Goal: Information Seeking & Learning: Learn about a topic

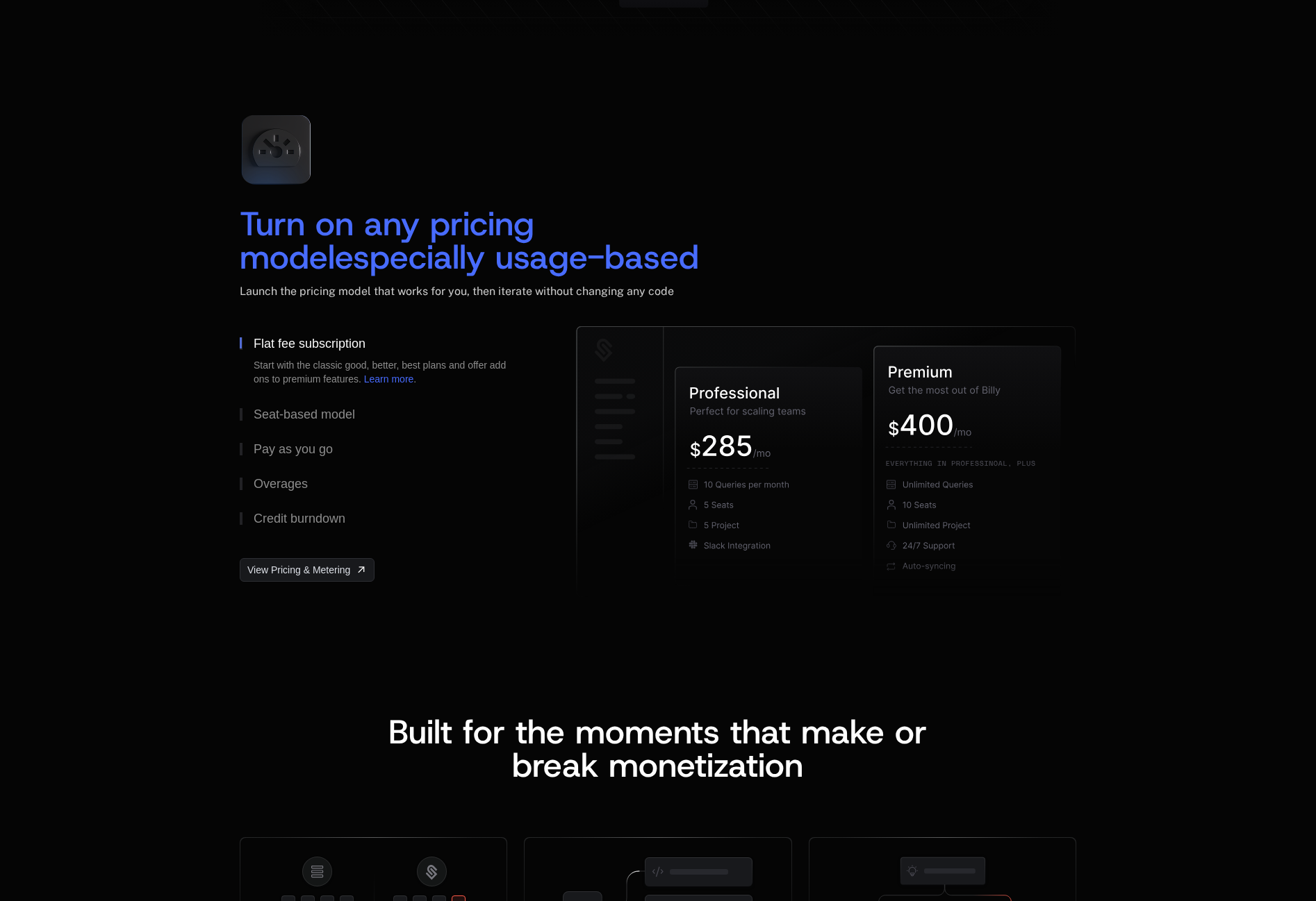
scroll to position [1932, 0]
click at [279, 417] on div "Seat-based model" at bounding box center [304, 413] width 102 height 12
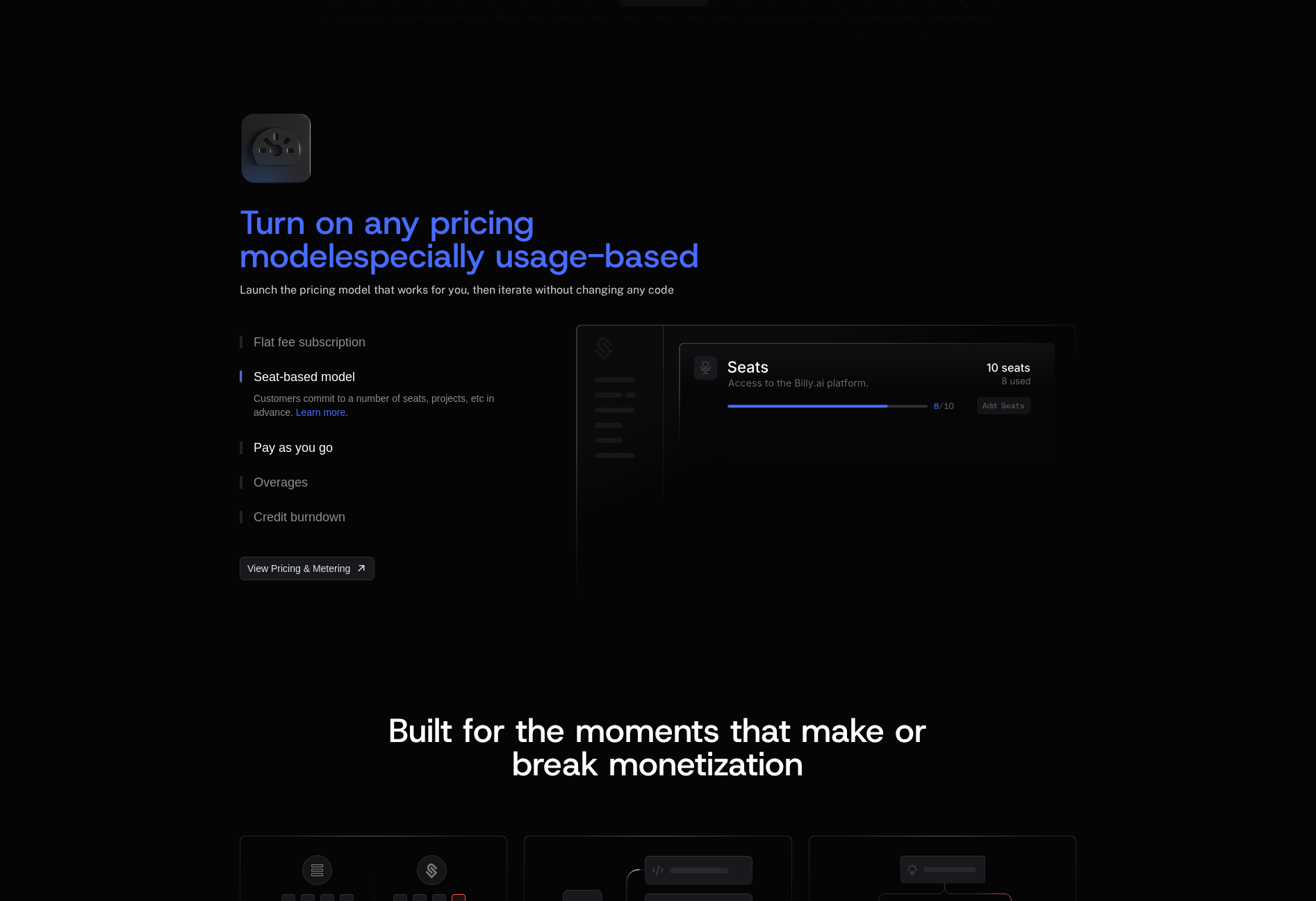
click at [283, 451] on div "Pay as you go" at bounding box center [293, 447] width 79 height 12
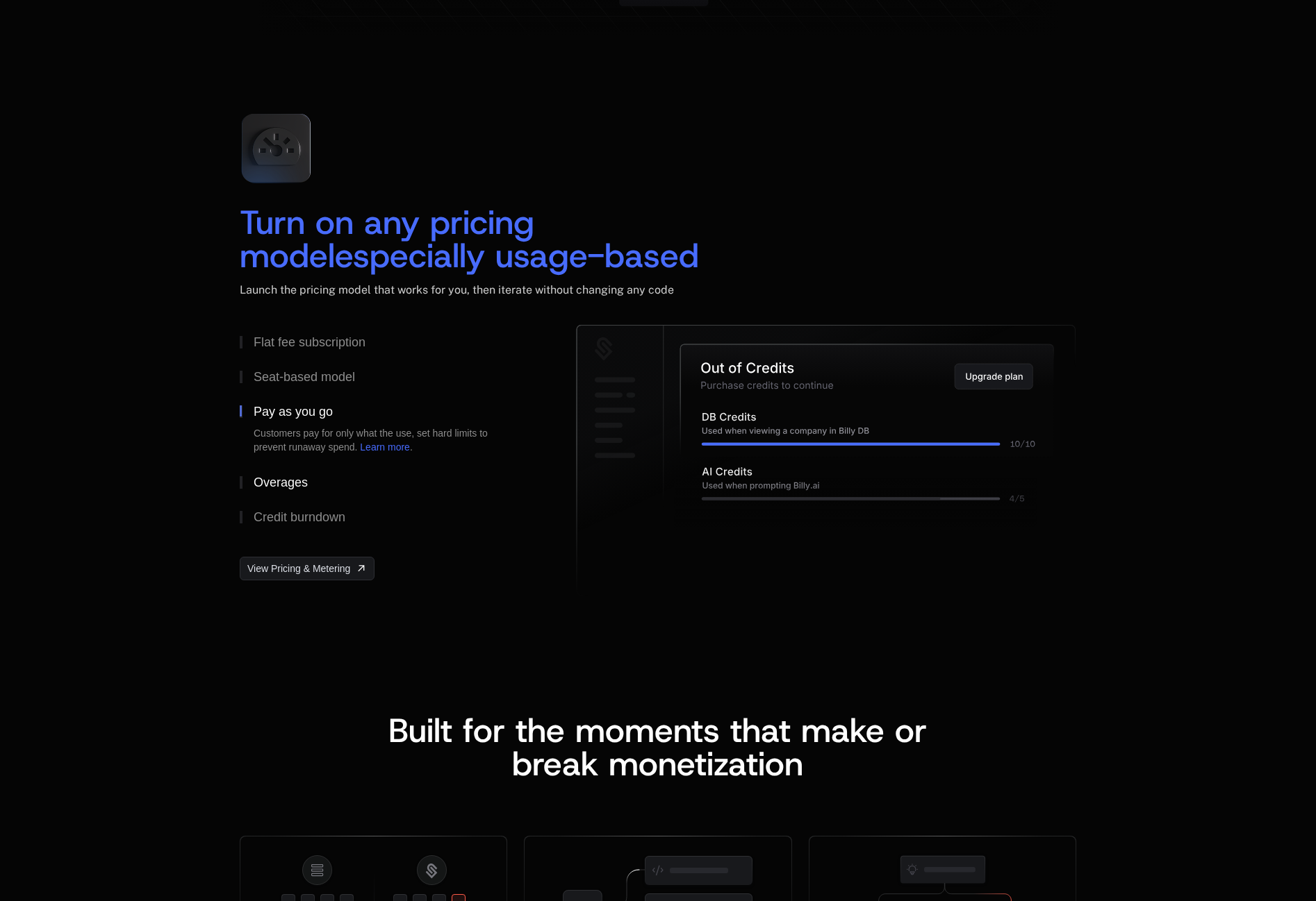
click at [276, 479] on div "Overages" at bounding box center [281, 482] width 54 height 12
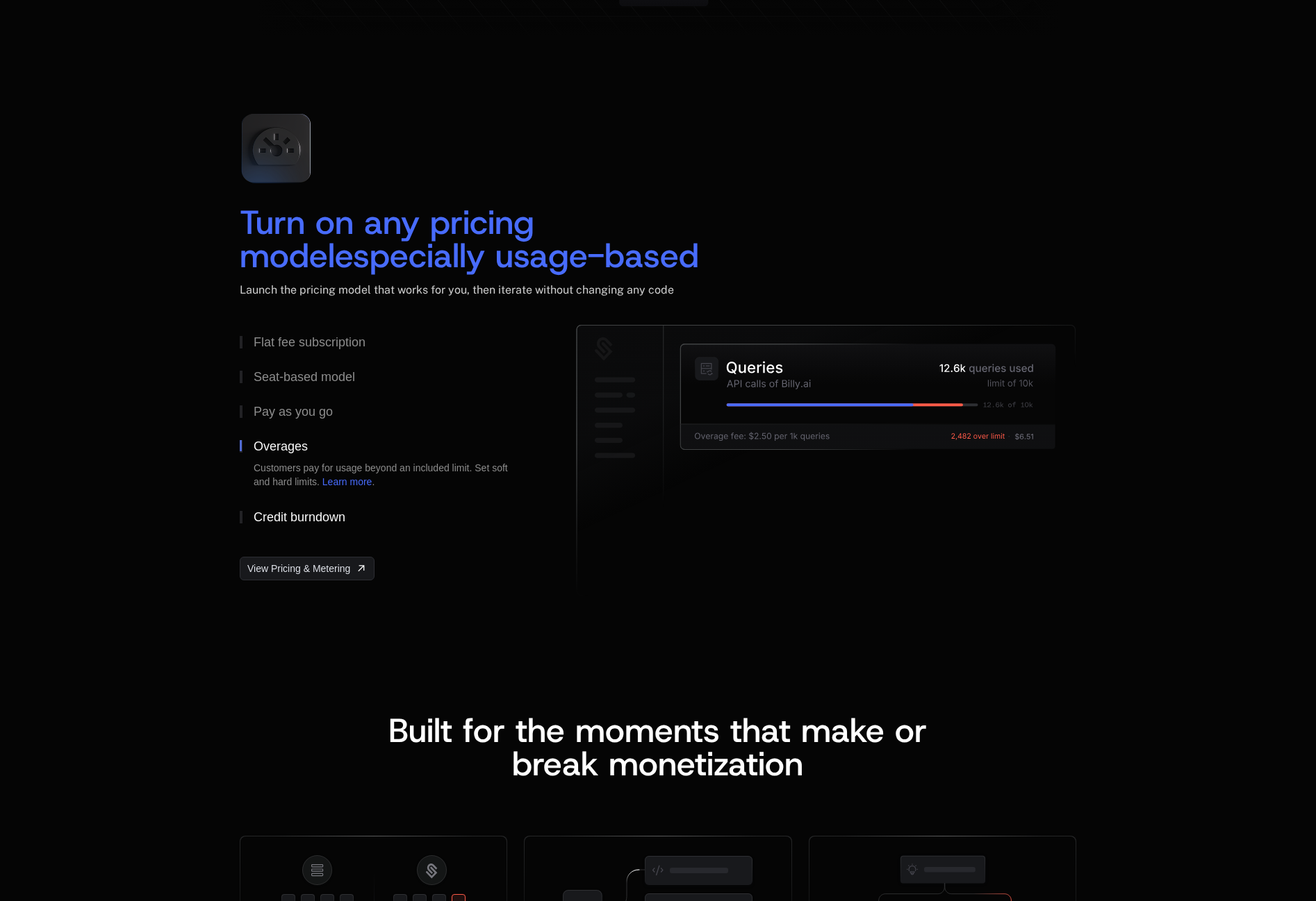
click at [279, 517] on div "Credit burndown" at bounding box center [299, 517] width 92 height 12
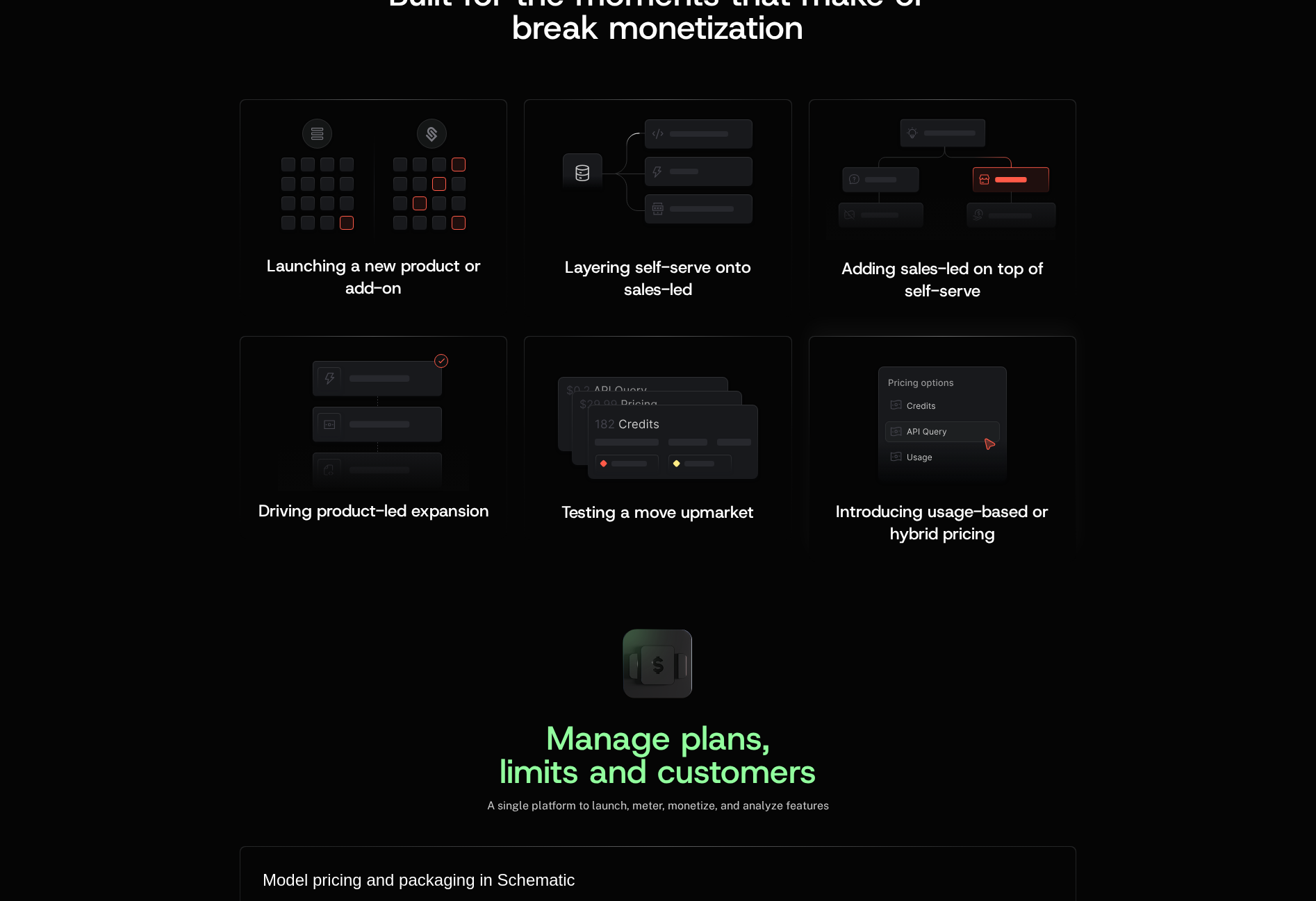
scroll to position [2669, 0]
click at [940, 507] on span "Introducing usage-based or hybrid pricing" at bounding box center [944, 522] width 218 height 44
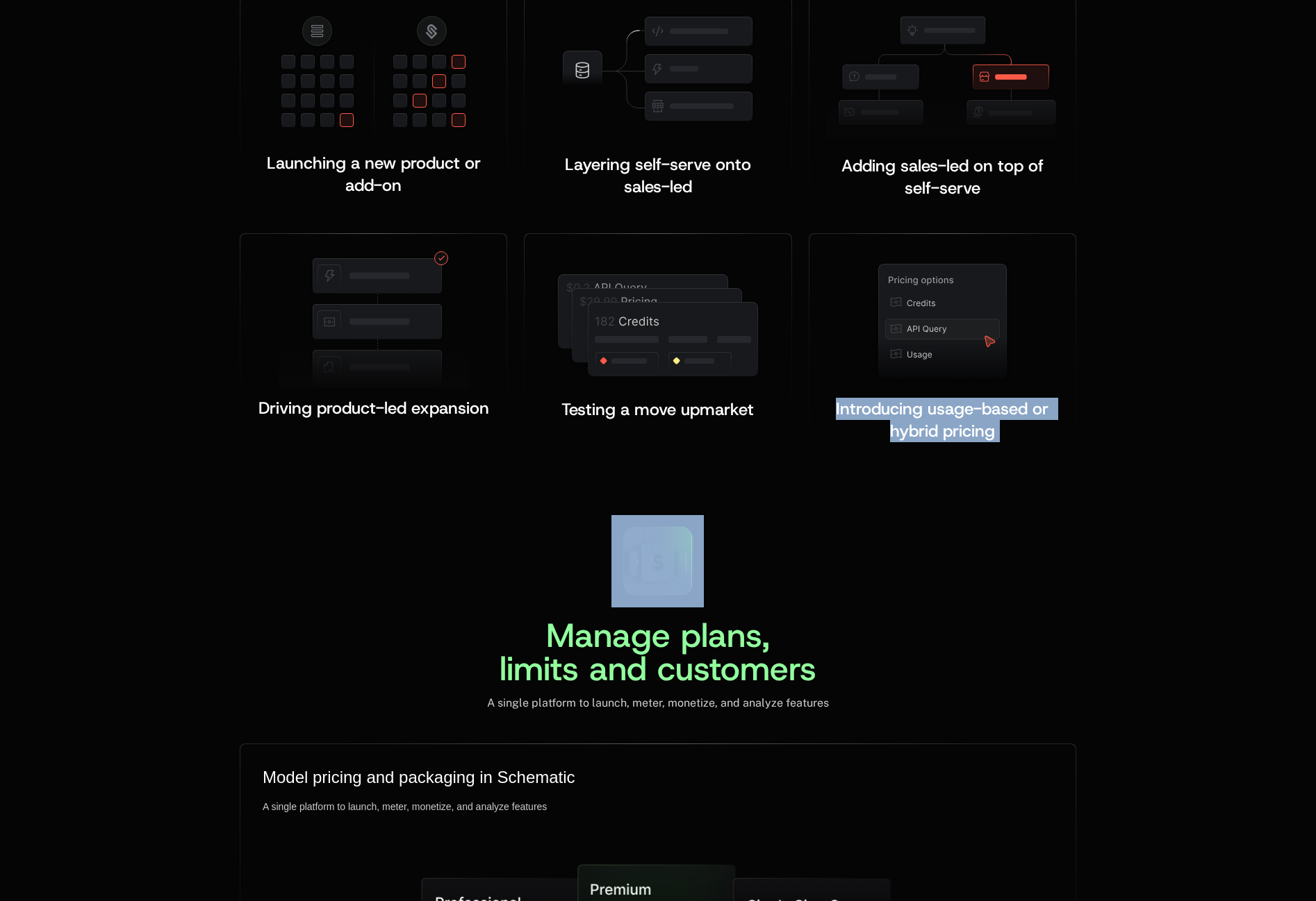
scroll to position [2802, 0]
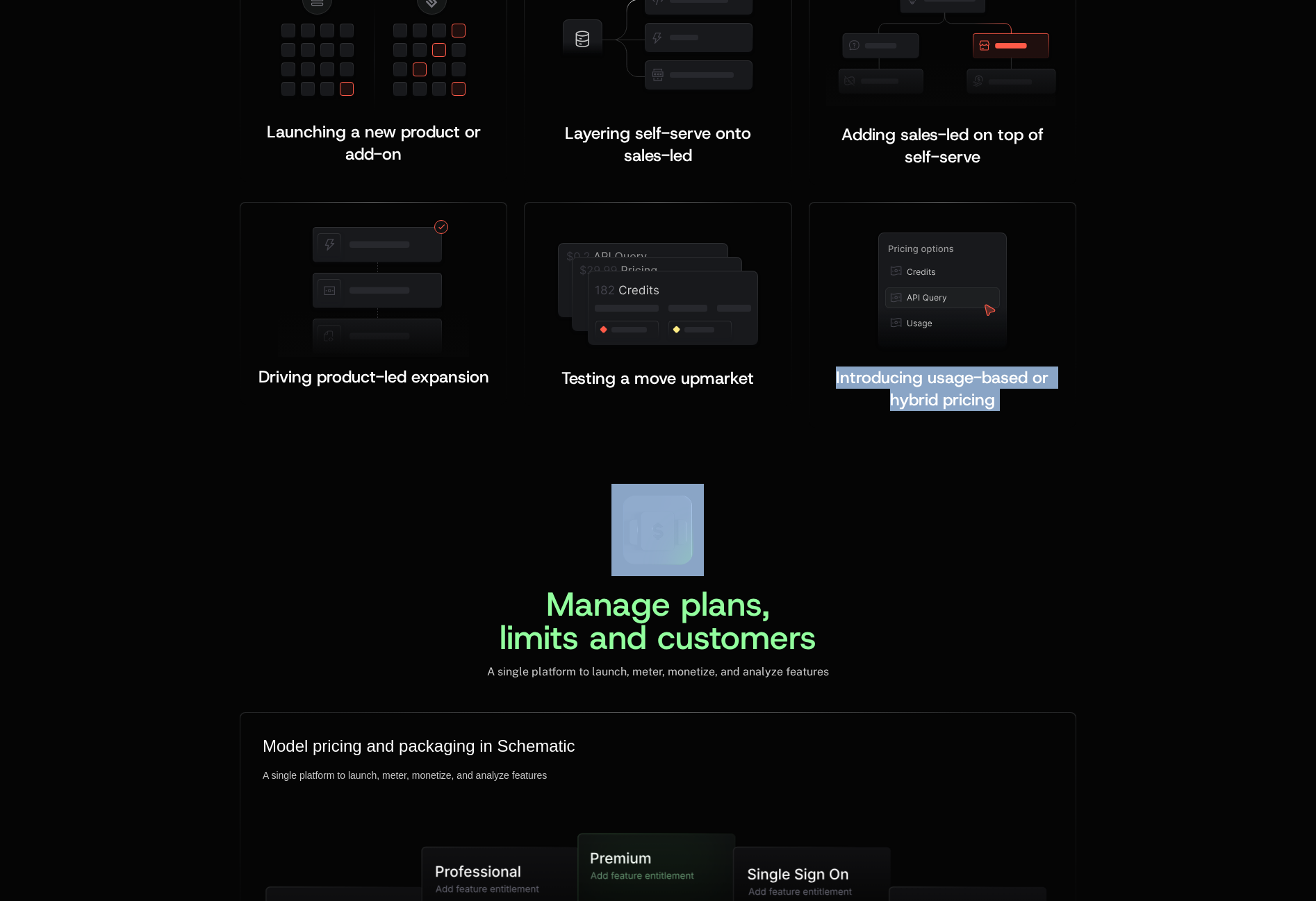
click at [987, 633] on div "Manage plans, limits and customers A single platform to launch, meter, monetize…" at bounding box center [658, 581] width 836 height 195
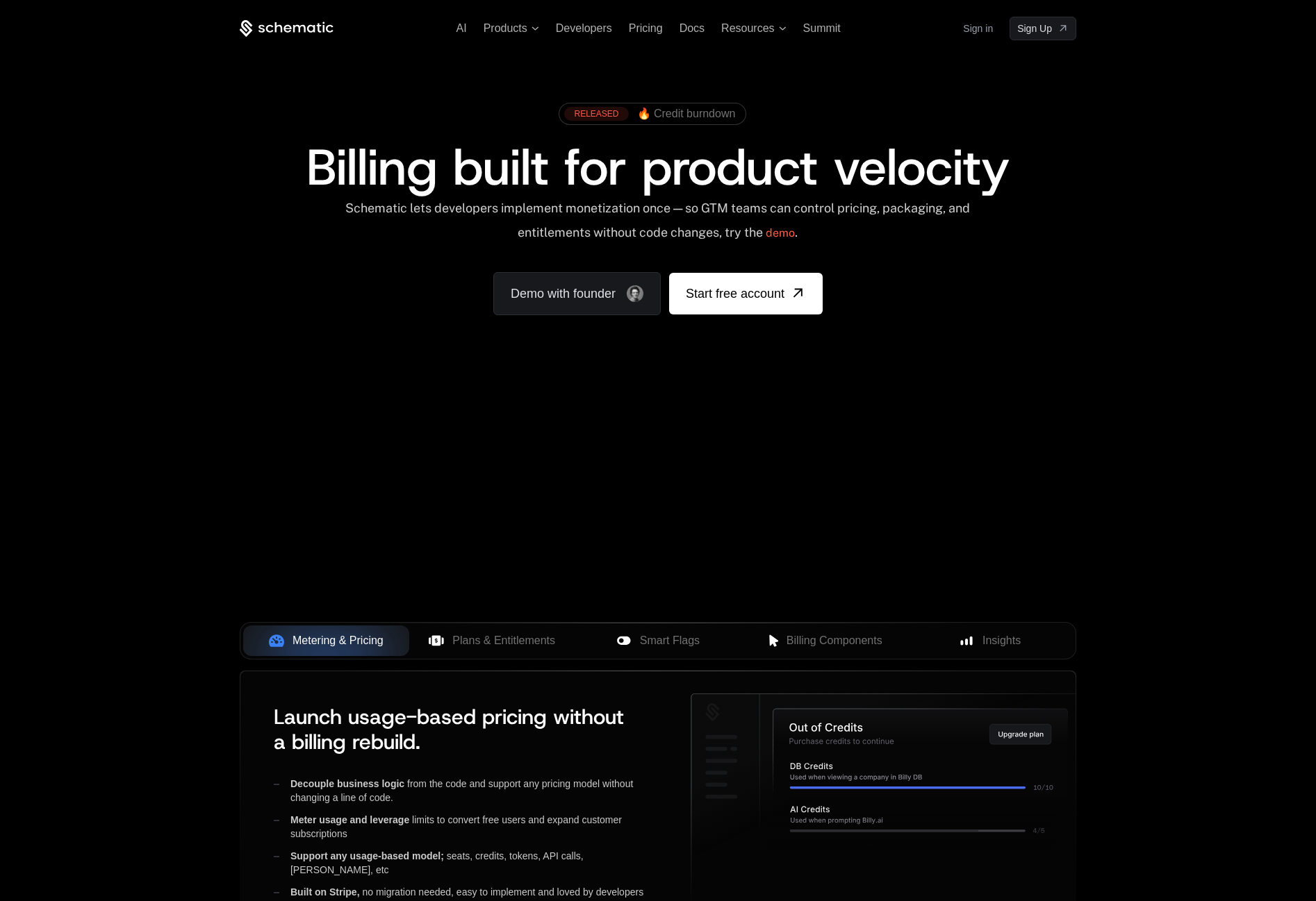
scroll to position [0, 0]
click at [511, 36] on div "AI Products Developers Pricing Docs Resources Summit Sign in Sign Up" at bounding box center [658, 28] width 836 height 24
click at [512, 29] on span "Products" at bounding box center [505, 28] width 44 height 12
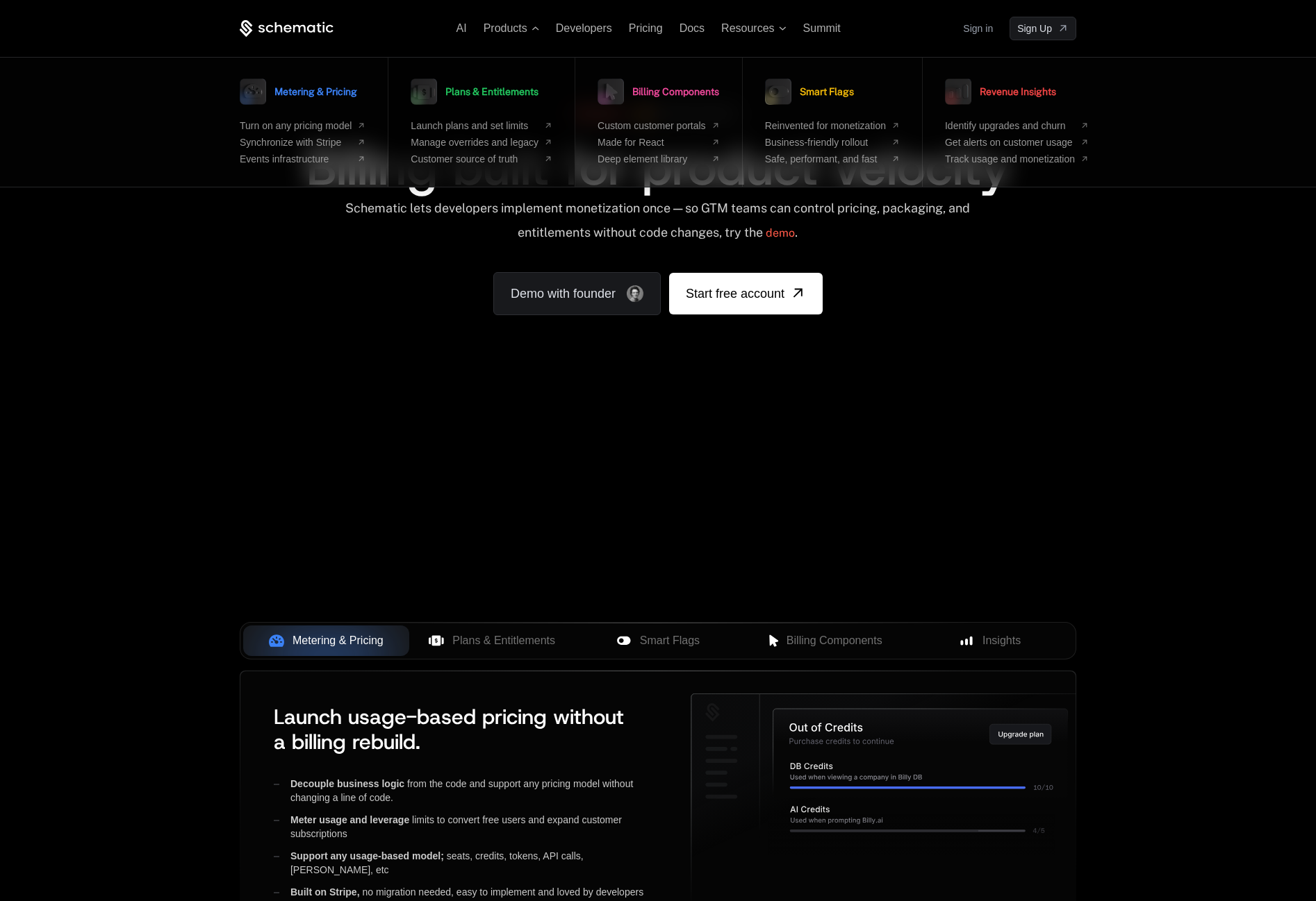
click at [498, 94] on span "Plans & Entitlements" at bounding box center [492, 92] width 93 height 10
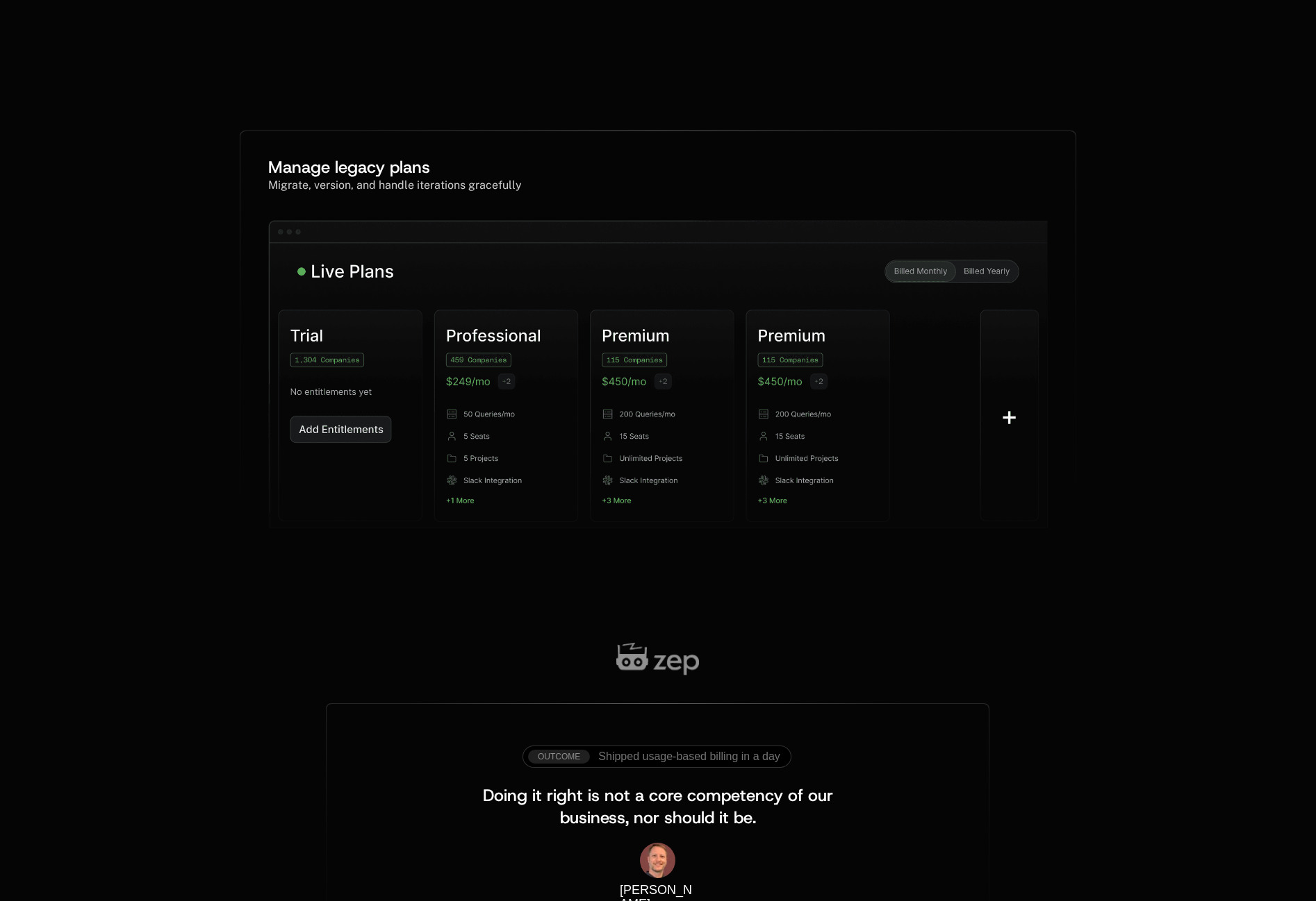
scroll to position [676, 0]
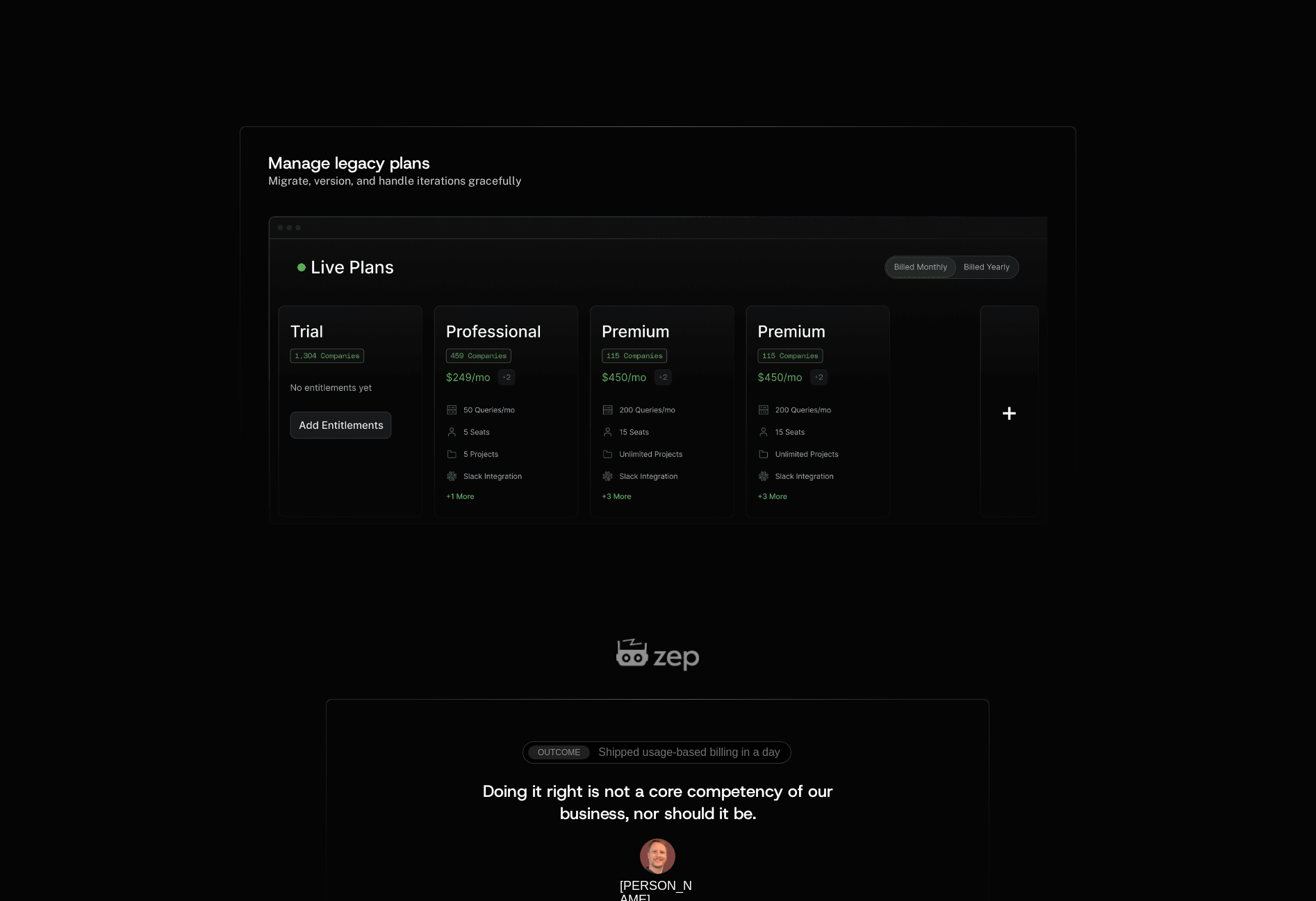
click at [271, 543] on div "Manage legacy plans Migrate, version, and handle iterations gracefully" at bounding box center [658, 327] width 1316 height 512
click at [333, 501] on img at bounding box center [657, 384] width 780 height 336
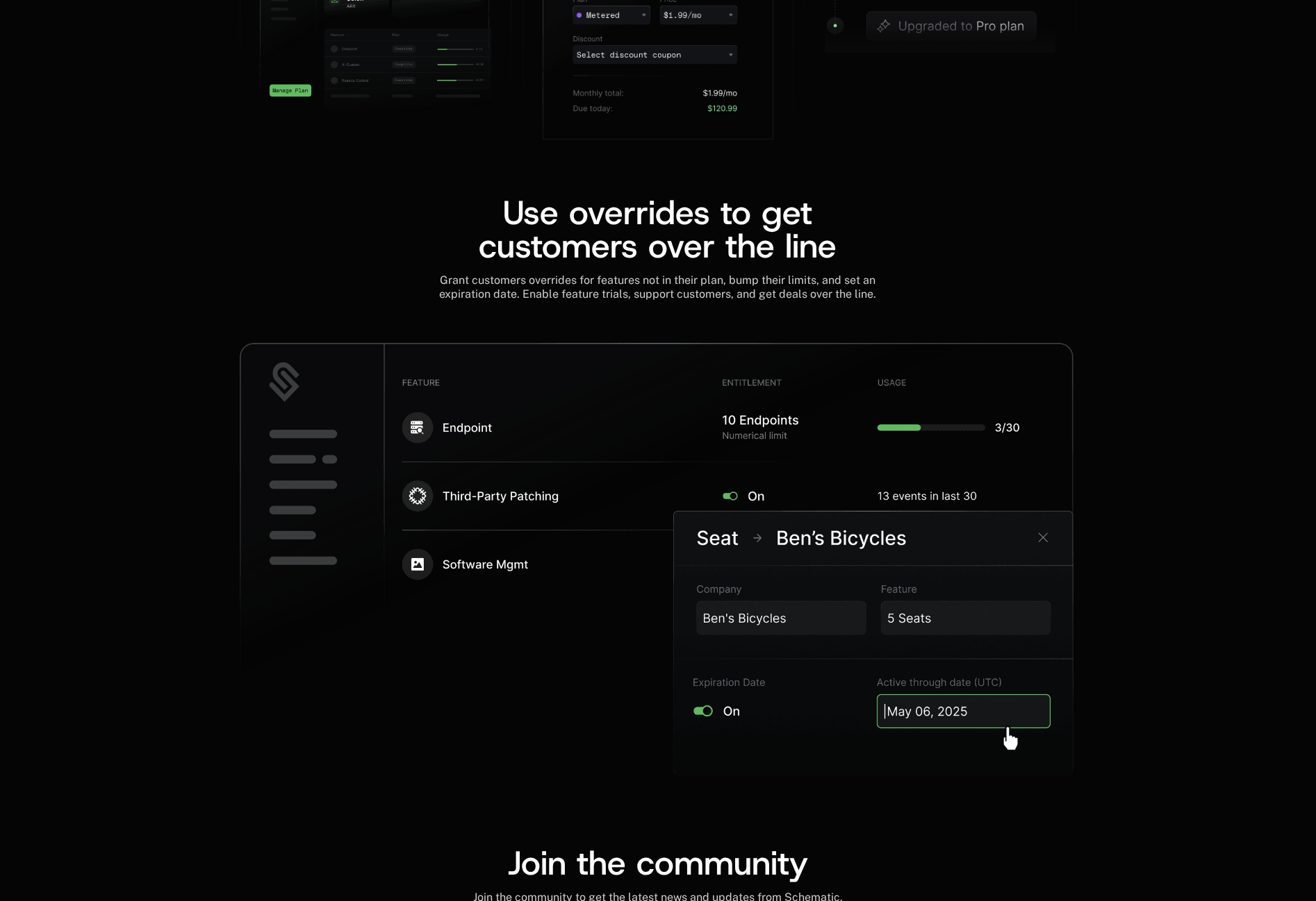
scroll to position [2038, 0]
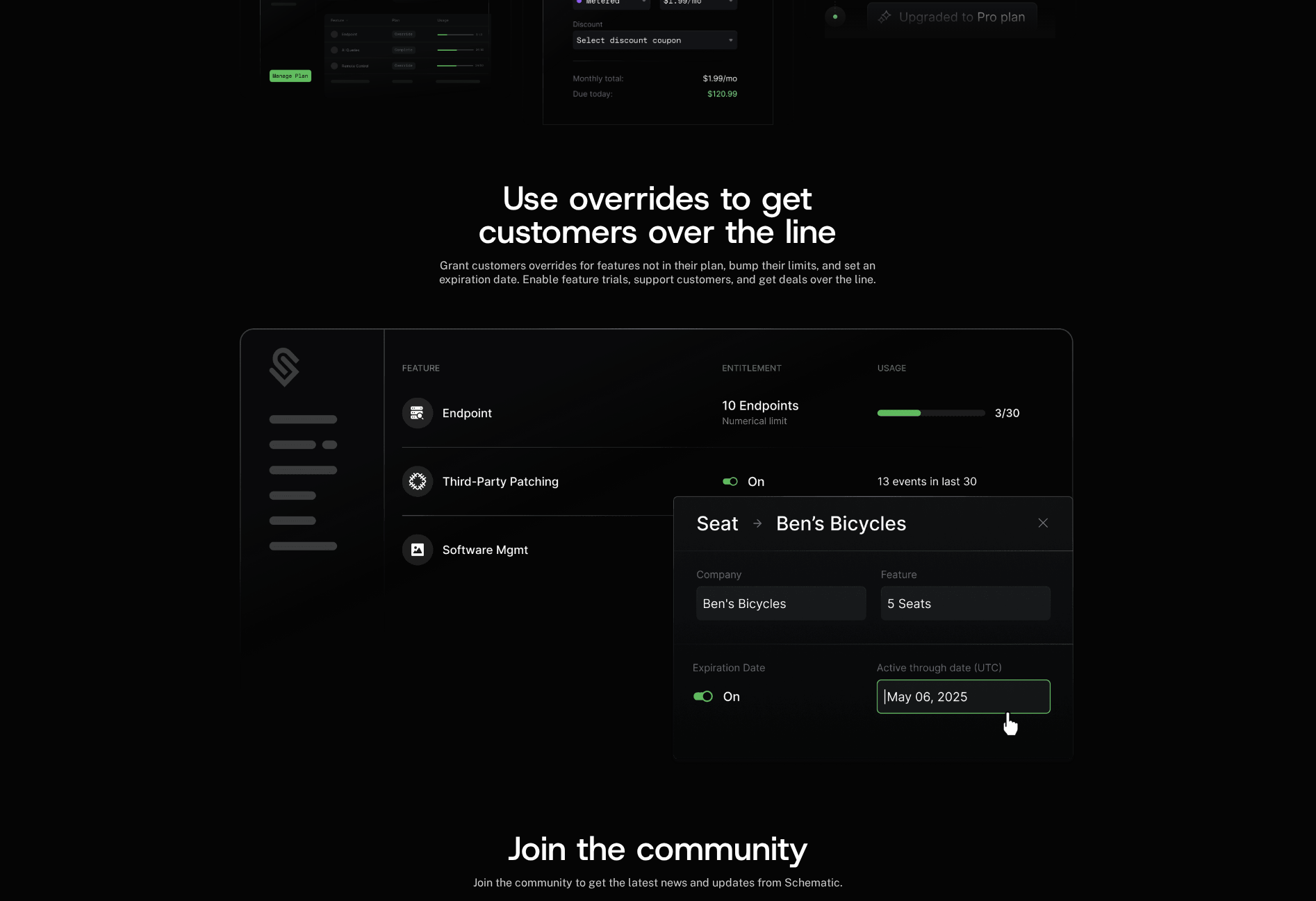
click at [1153, 515] on div "Use overrides to get customers over the line Grant customers overrides for feat…" at bounding box center [658, 445] width 1316 height 639
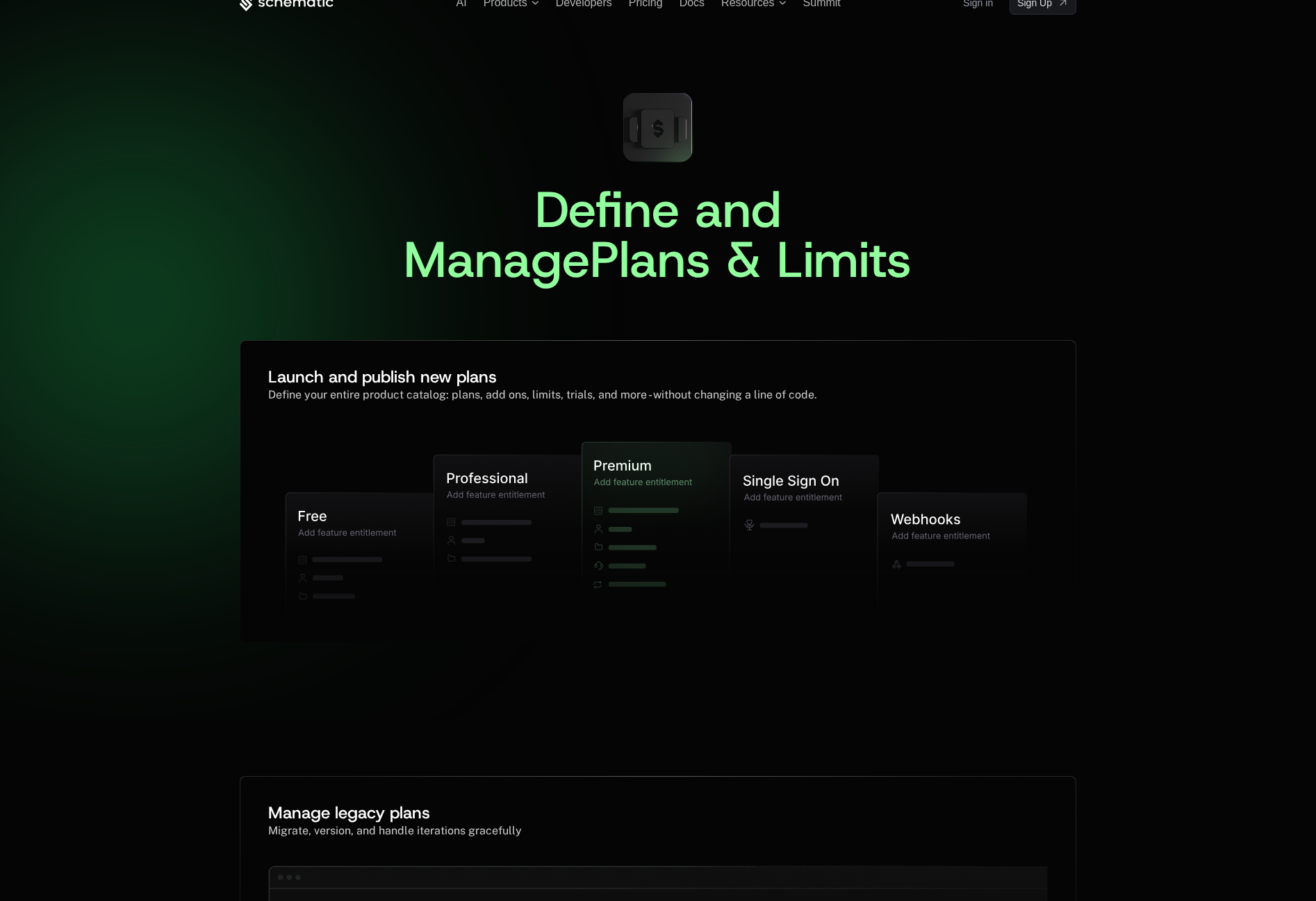
scroll to position [29, 0]
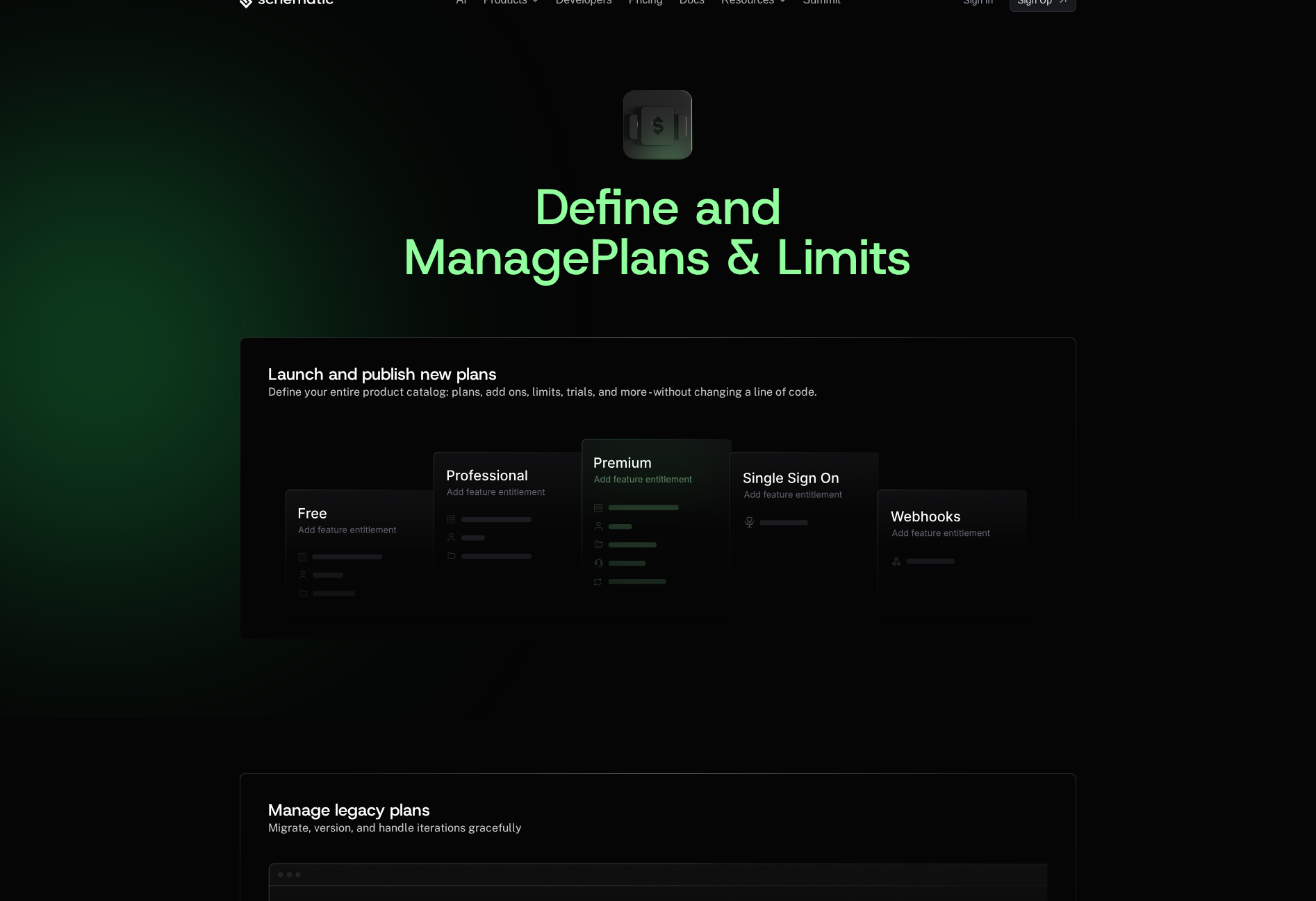
click at [686, 228] on span "Plans & Limits" at bounding box center [750, 256] width 321 height 67
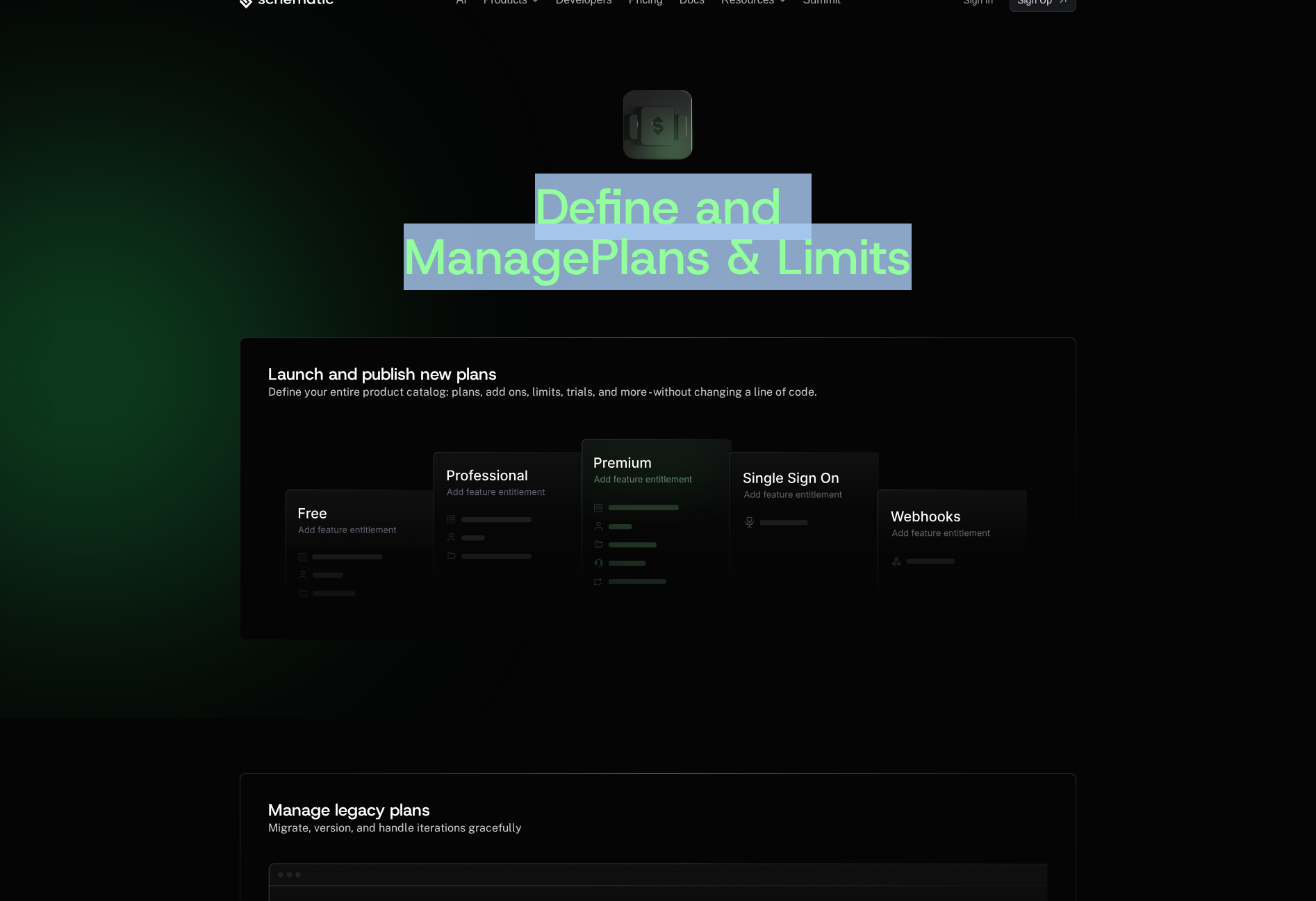
click at [686, 228] on span "Plans & Limits" at bounding box center [750, 256] width 321 height 67
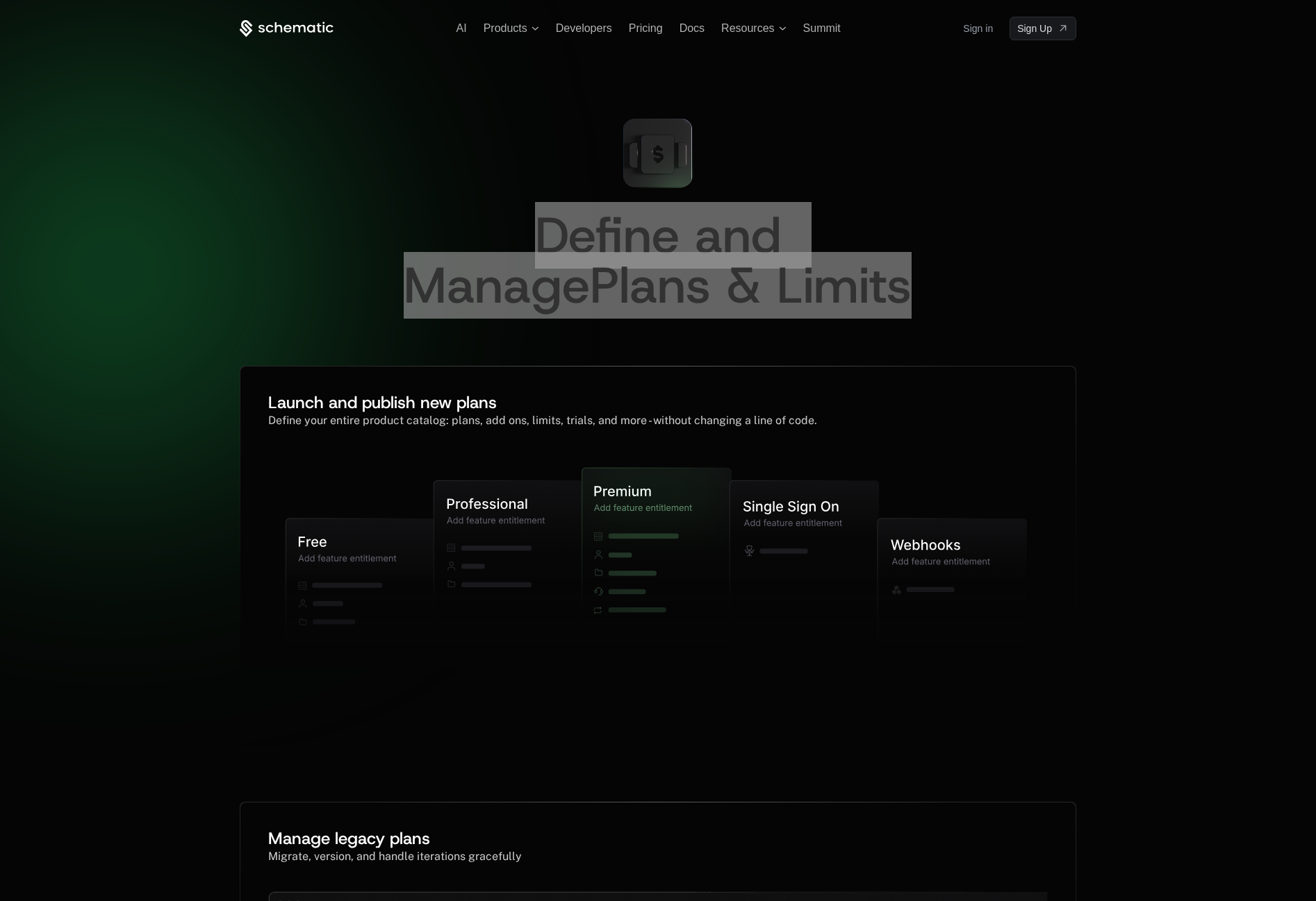
scroll to position [0, 0]
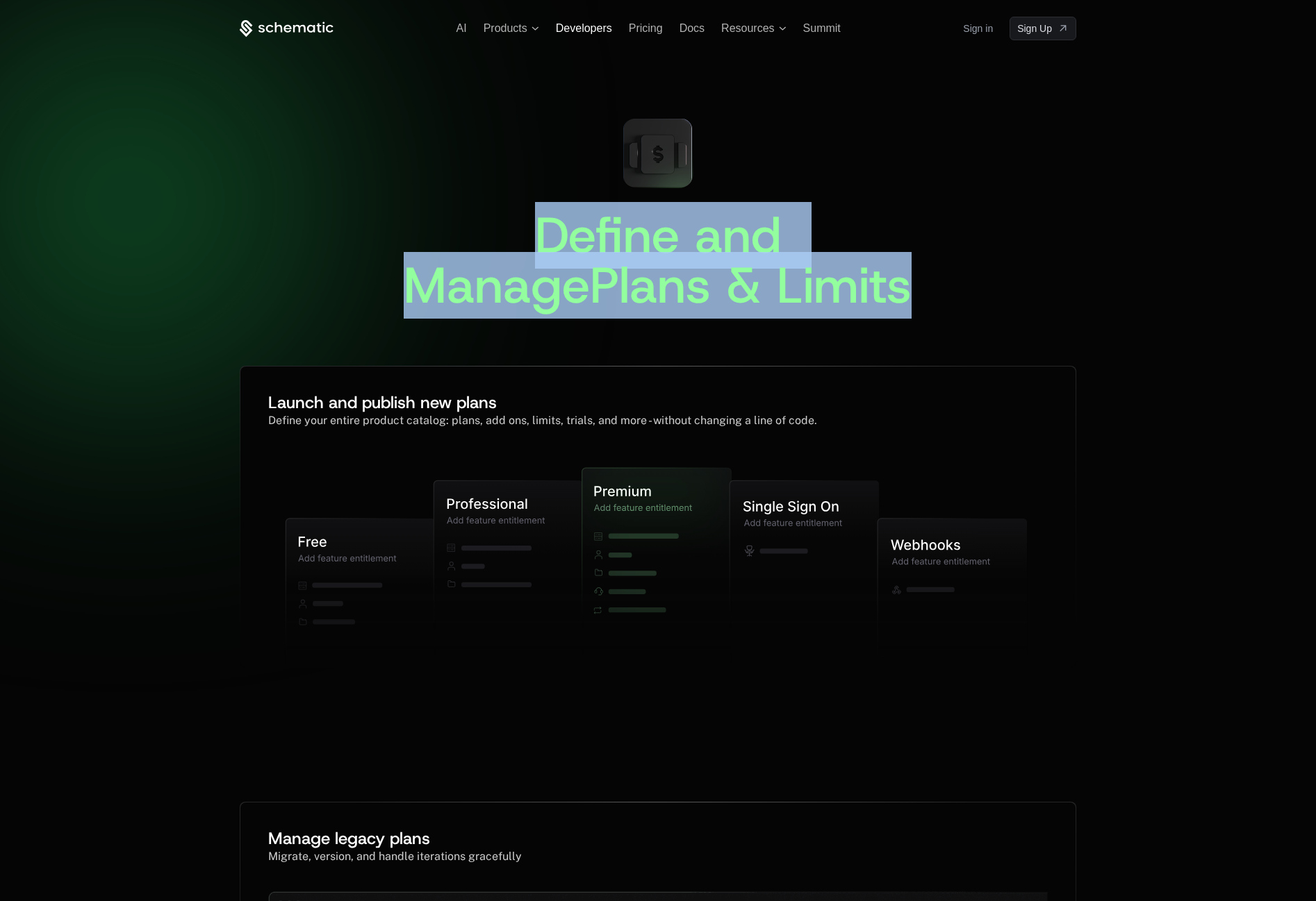
click at [584, 30] on span "Developers" at bounding box center [584, 28] width 57 height 11
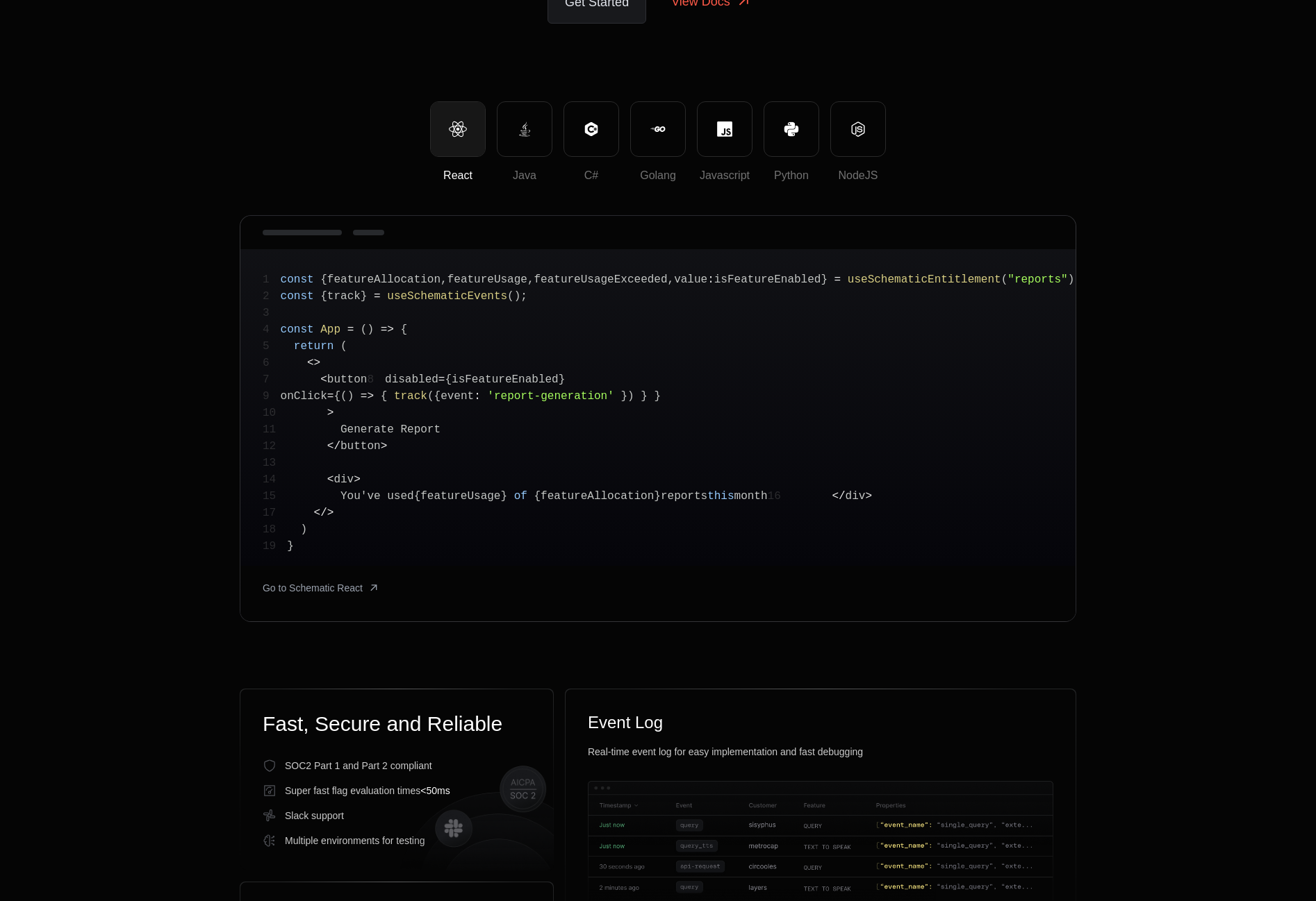
click at [775, 442] on pre "1 const { featureAllocation , featureUsage , featureUsageExceeded , value : isF…" at bounding box center [658, 407] width 835 height 316
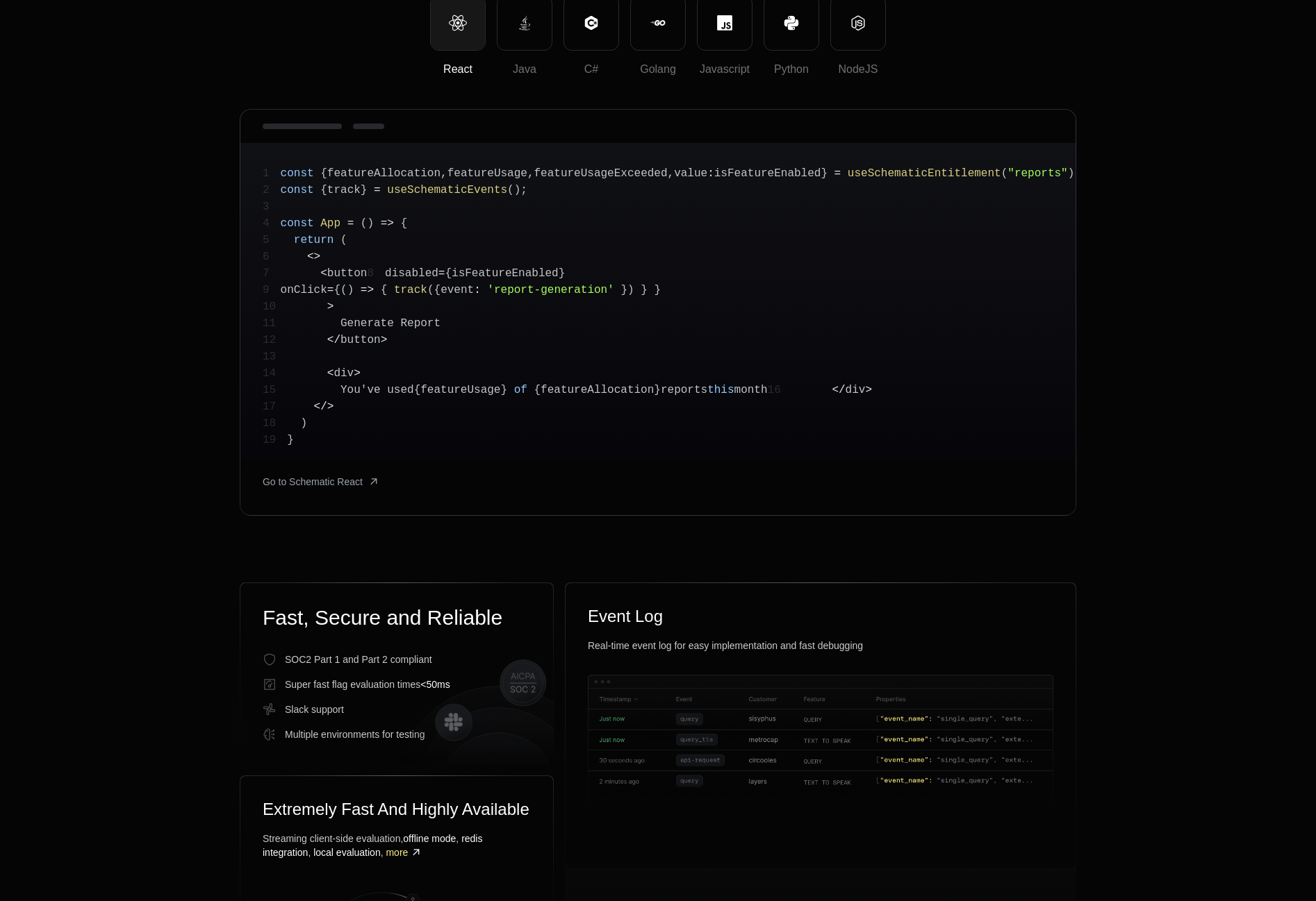
scroll to position [316, 0]
click at [457, 278] on span "isFeatureEnabled" at bounding box center [505, 272] width 107 height 12
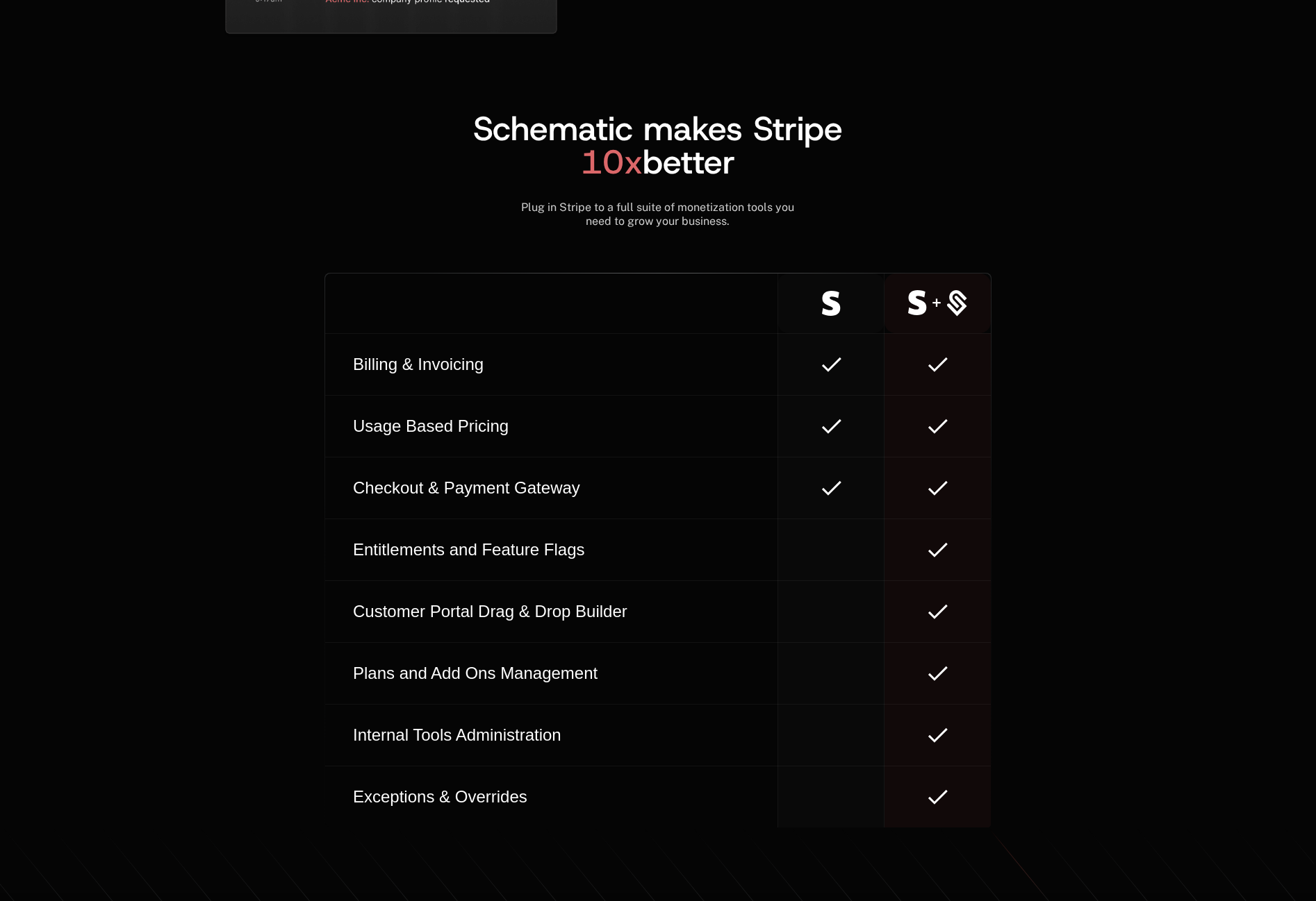
scroll to position [5645, 0]
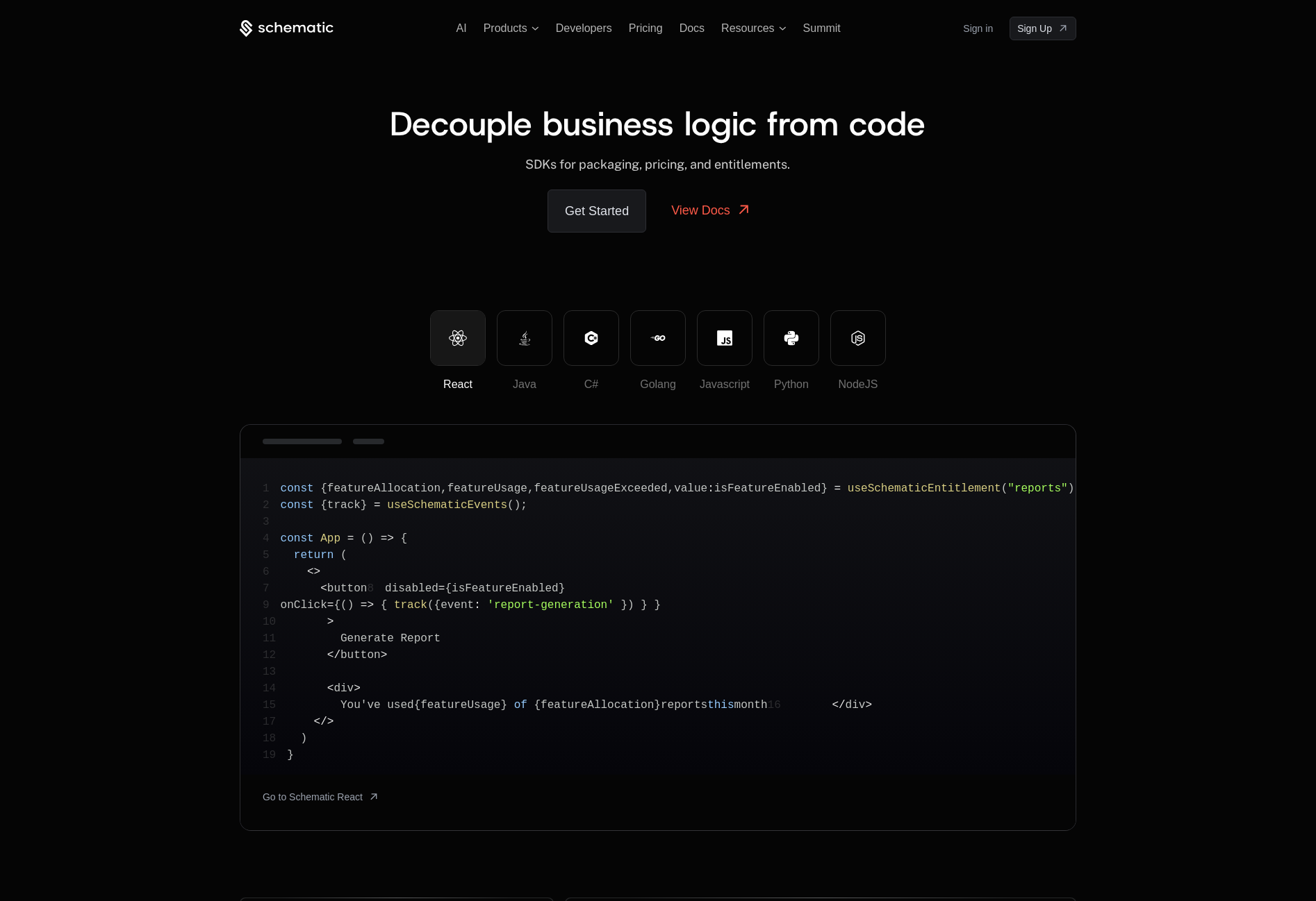
scroll to position [0, 0]
click at [715, 332] on button "Javascript" at bounding box center [725, 339] width 56 height 56
